Goal: Transaction & Acquisition: Subscribe to service/newsletter

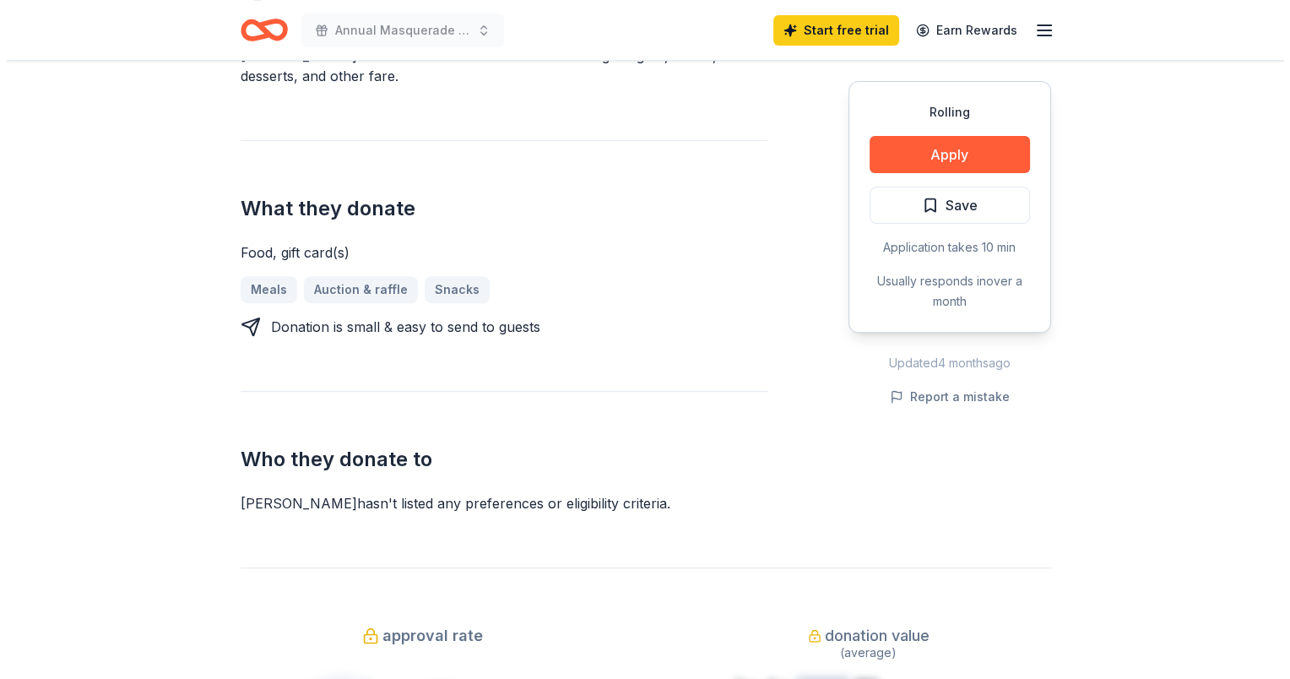
scroll to position [507, 0]
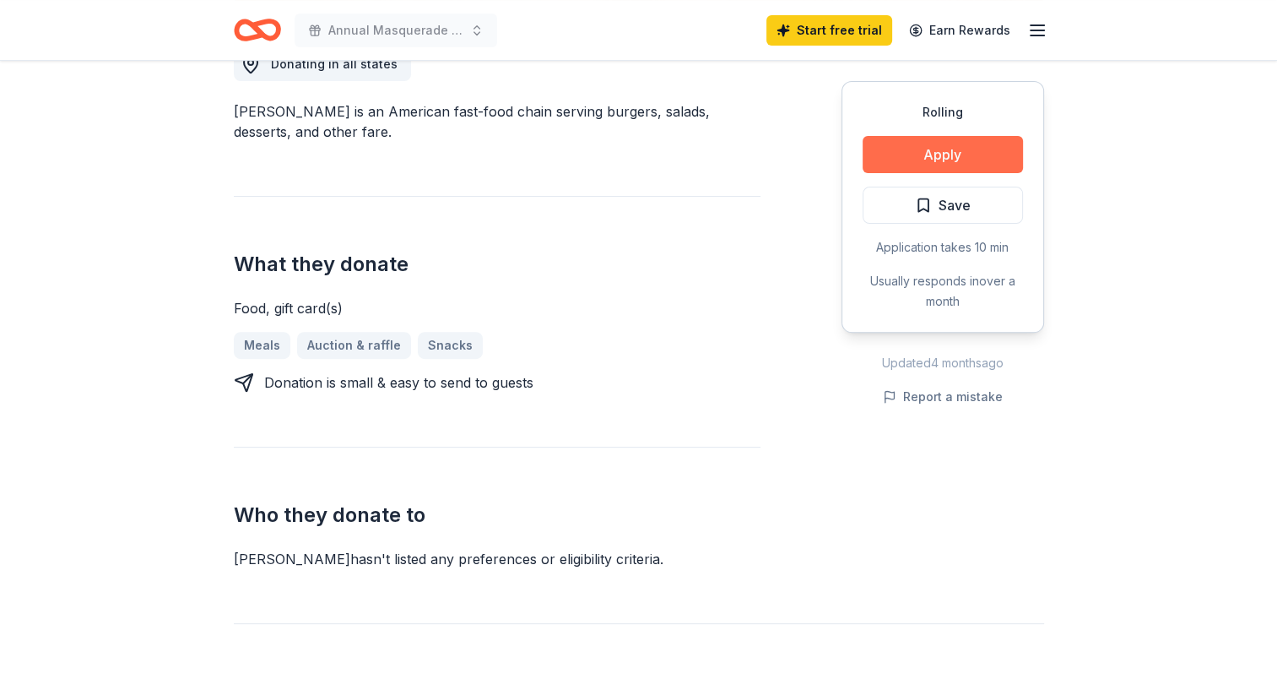
click at [969, 155] on button "Apply" at bounding box center [943, 154] width 160 height 37
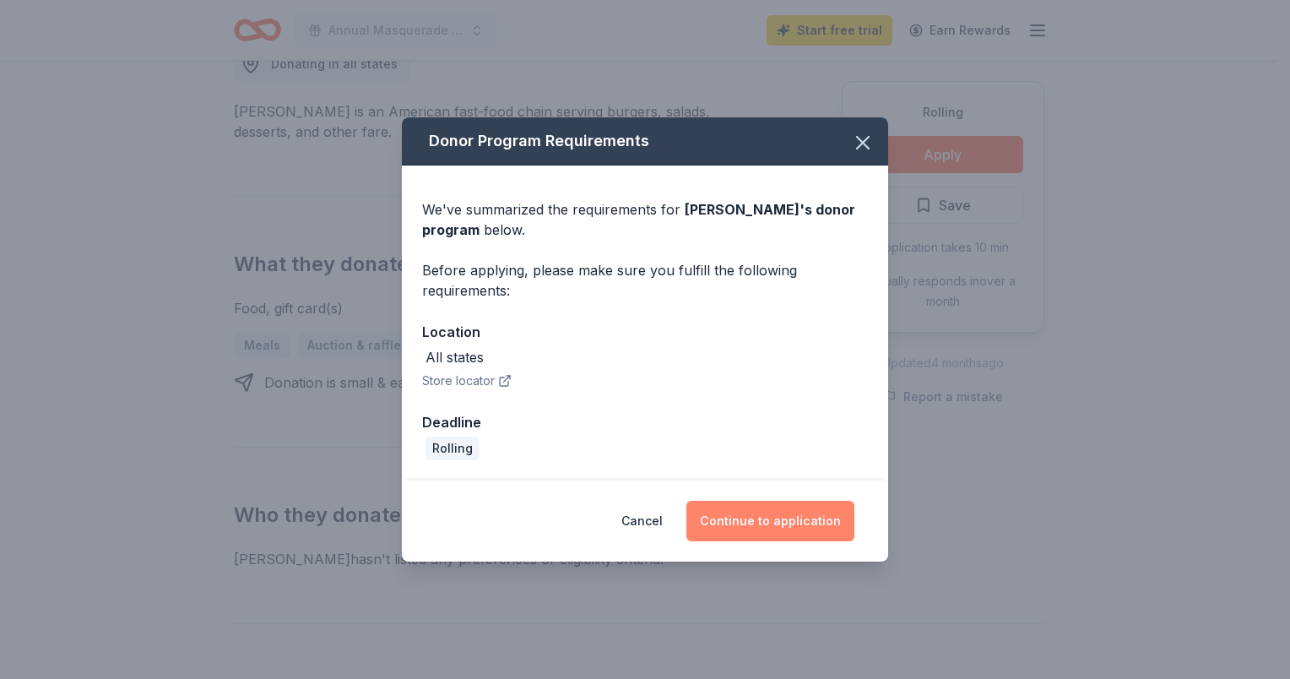
click at [789, 521] on button "Continue to application" at bounding box center [770, 521] width 168 height 41
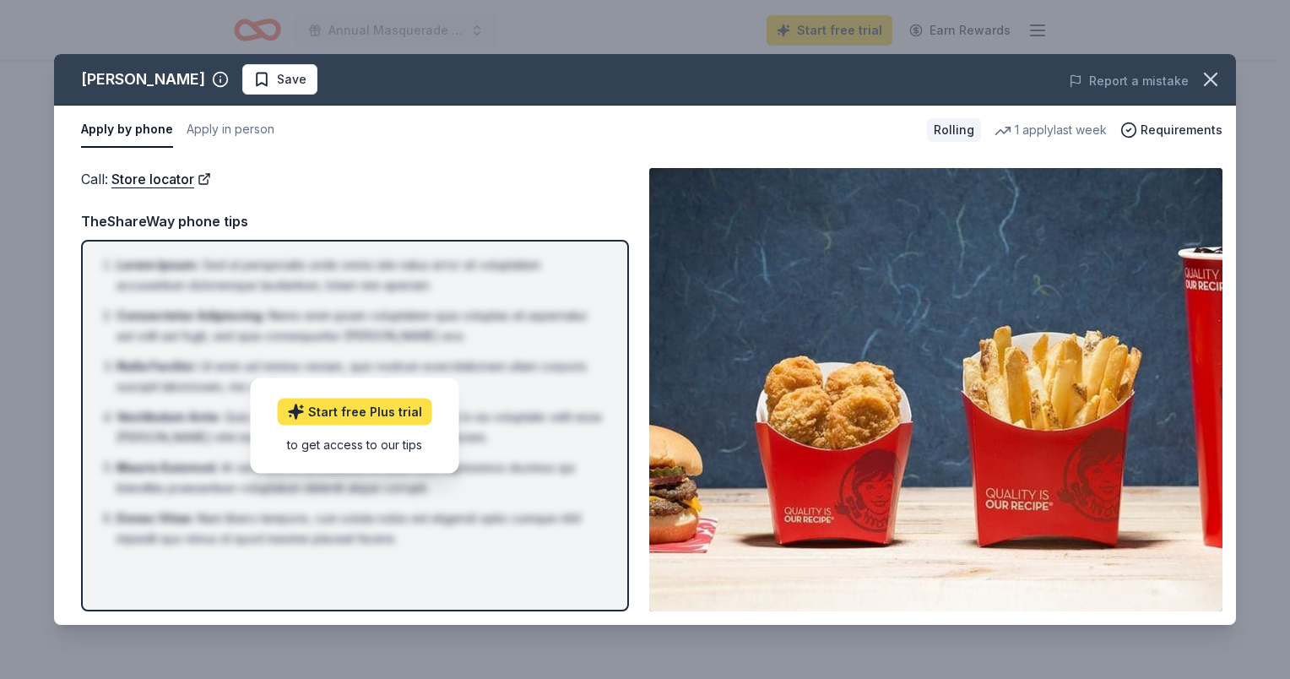
click at [365, 410] on link "Start free Plus trial" at bounding box center [355, 411] width 155 height 27
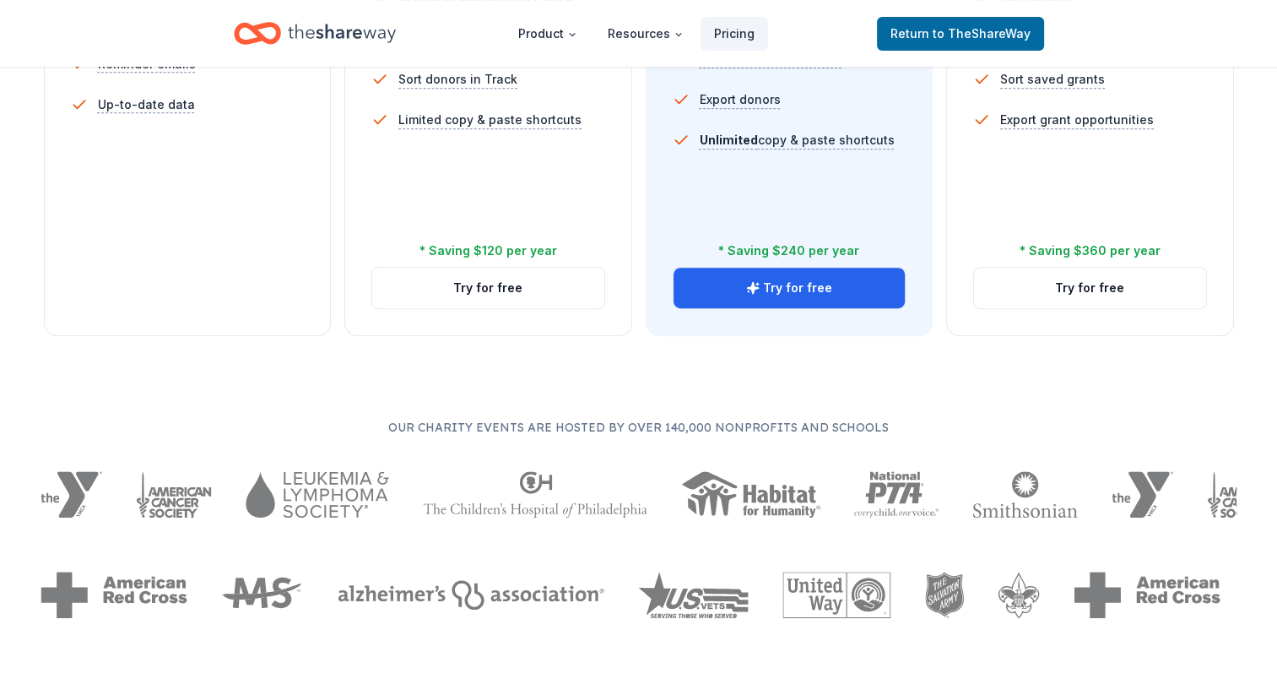
scroll to position [760, 0]
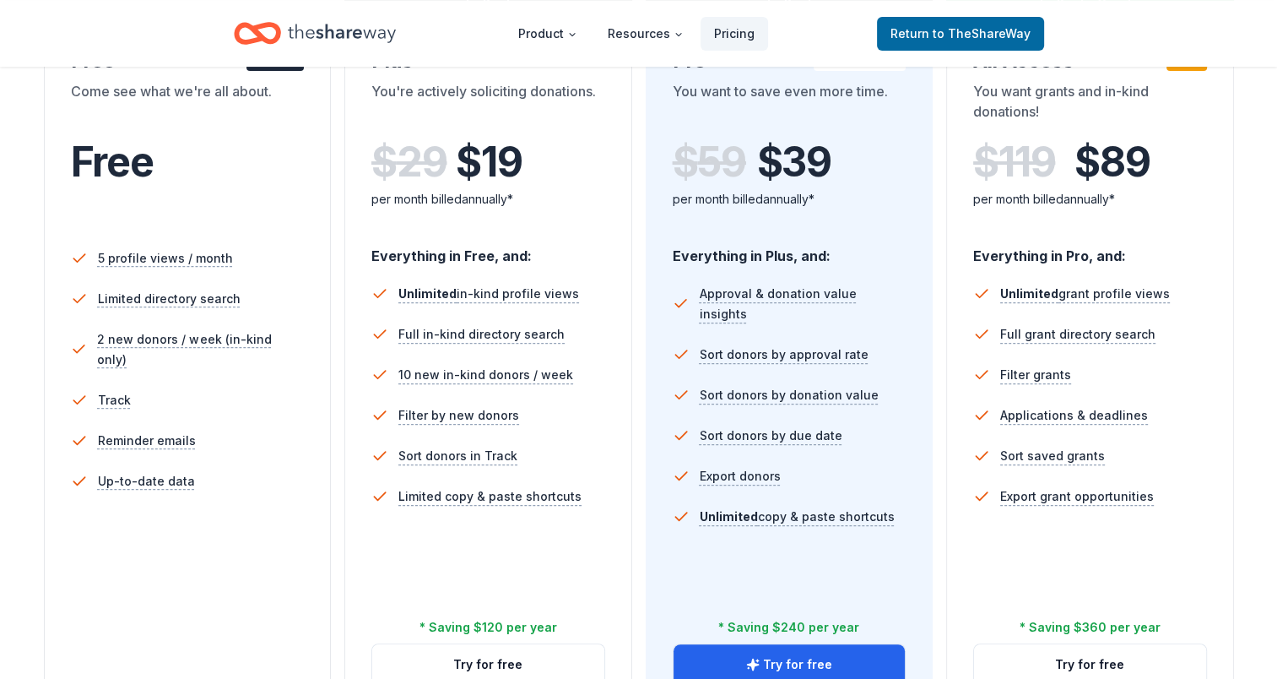
scroll to position [253, 0]
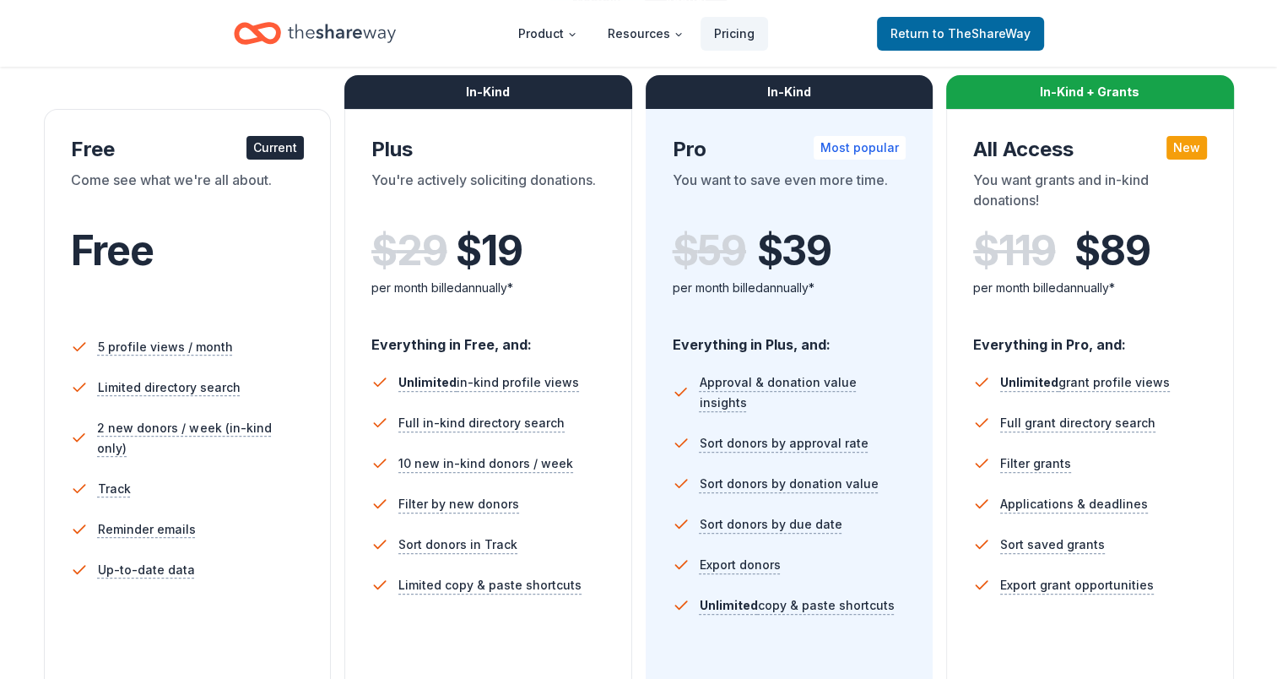
click at [128, 259] on span "Free" at bounding box center [112, 250] width 83 height 50
click at [278, 149] on div "Current" at bounding box center [275, 148] width 57 height 24
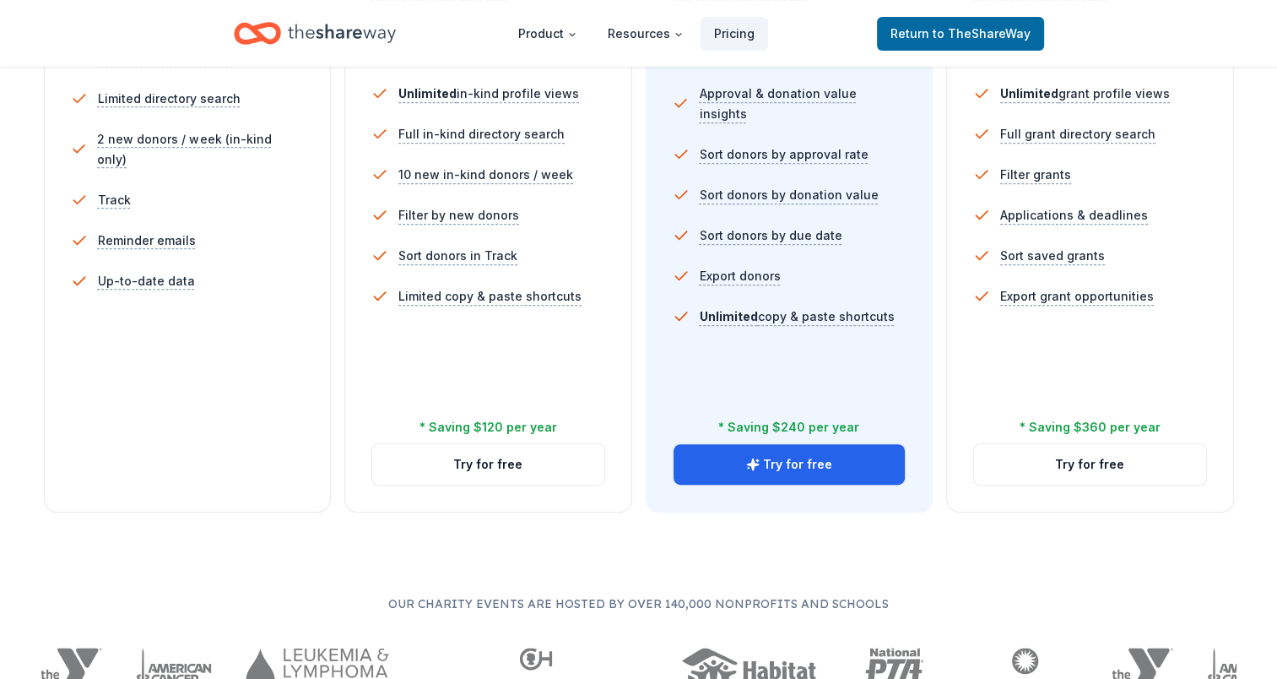
scroll to position [591, 0]
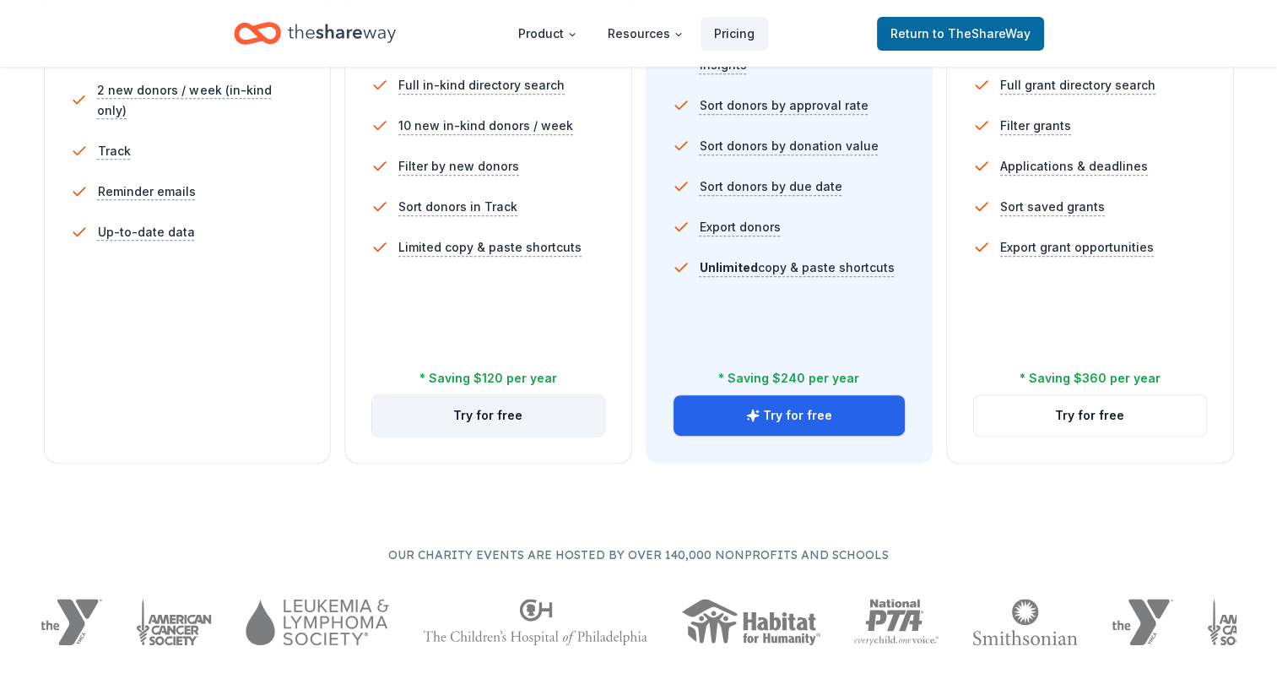
click at [488, 419] on button "Try for free" at bounding box center [488, 415] width 232 height 41
